Goal: Task Accomplishment & Management: Use online tool/utility

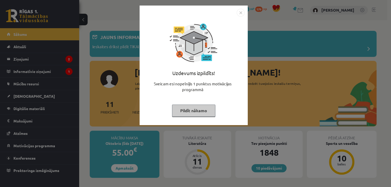
click at [206, 111] on button "Pildīt nākamo" at bounding box center [193, 111] width 43 height 12
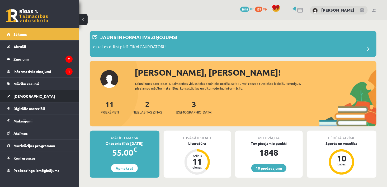
click at [13, 98] on link "[DEMOGRAPHIC_DATA]" at bounding box center [40, 96] width 66 height 12
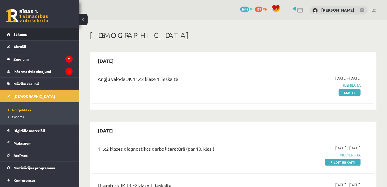
click at [18, 33] on span "Sākums" at bounding box center [19, 34] width 13 height 5
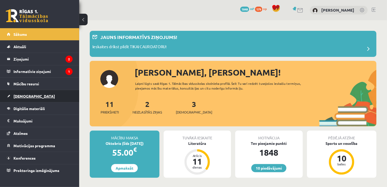
click at [25, 96] on span "[DEMOGRAPHIC_DATA]" at bounding box center [33, 96] width 41 height 5
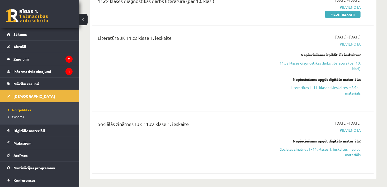
scroll to position [158, 0]
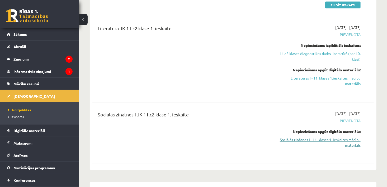
click at [354, 144] on link "Sociālās zinātnes I - 11. klases 1. ieskaites mācību materiāls" at bounding box center [319, 142] width 82 height 11
click at [223, 17] on div "11.c2 klases diagnostikas darbs literatūrā (par 10. klasi) [DATE] - [DATE] [GEO…" at bounding box center [232, 75] width 281 height 185
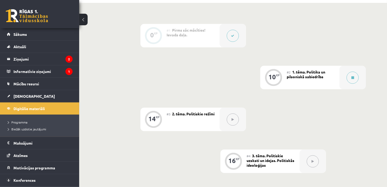
scroll to position [126, 0]
